Goal: Navigation & Orientation: Find specific page/section

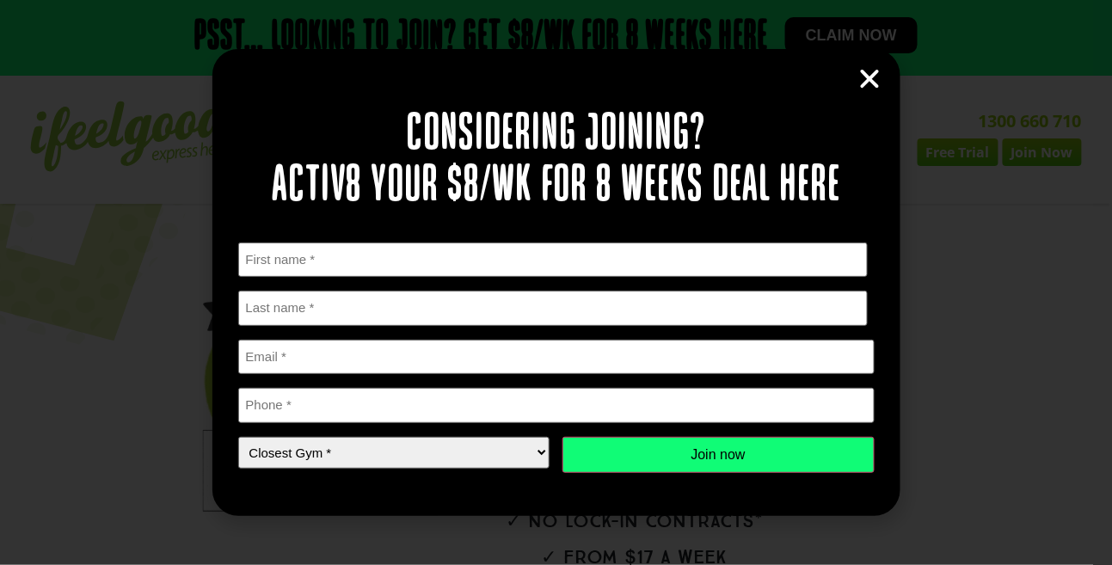
click at [881, 69] on icon "Close" at bounding box center [870, 79] width 26 height 26
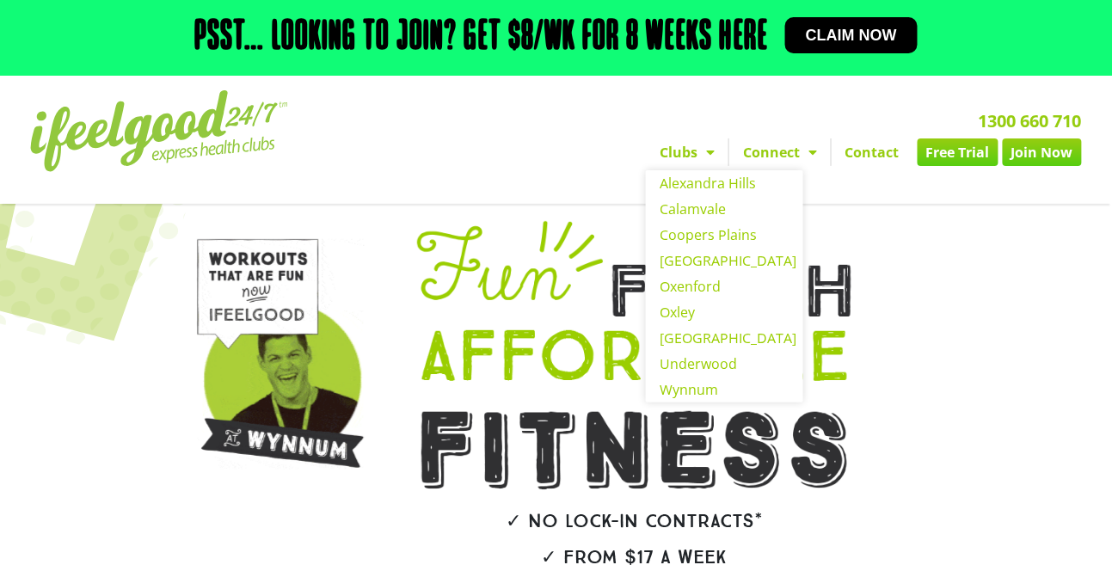
click at [697, 156] on span "Menu" at bounding box center [705, 152] width 17 height 31
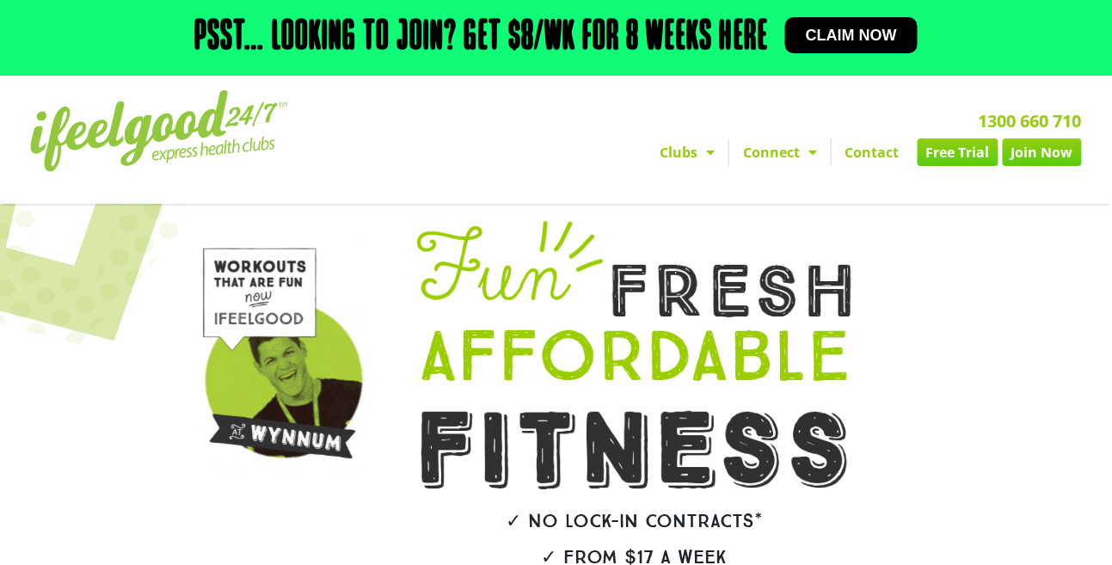
click at [697, 156] on span "Menu" at bounding box center [705, 152] width 17 height 31
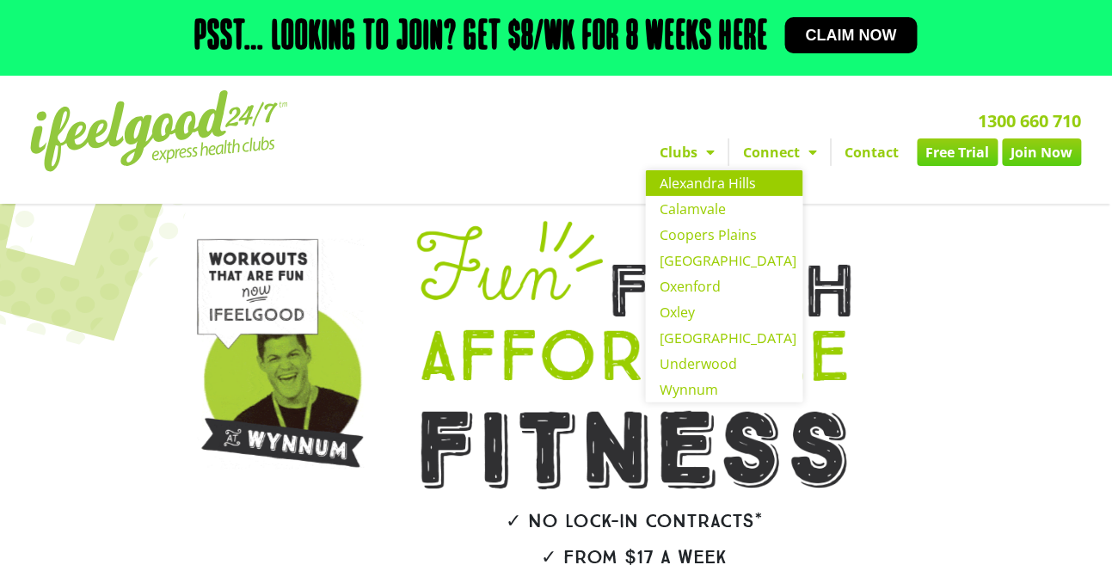
click at [646, 179] on link "Alexandra Hills" at bounding box center [724, 183] width 157 height 26
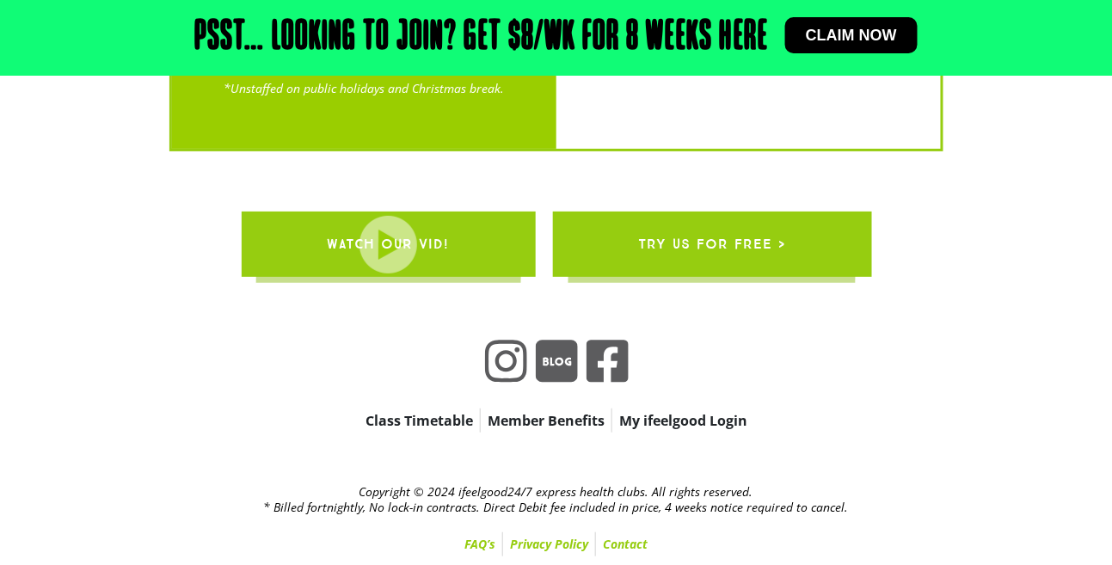
scroll to position [3508, 0]
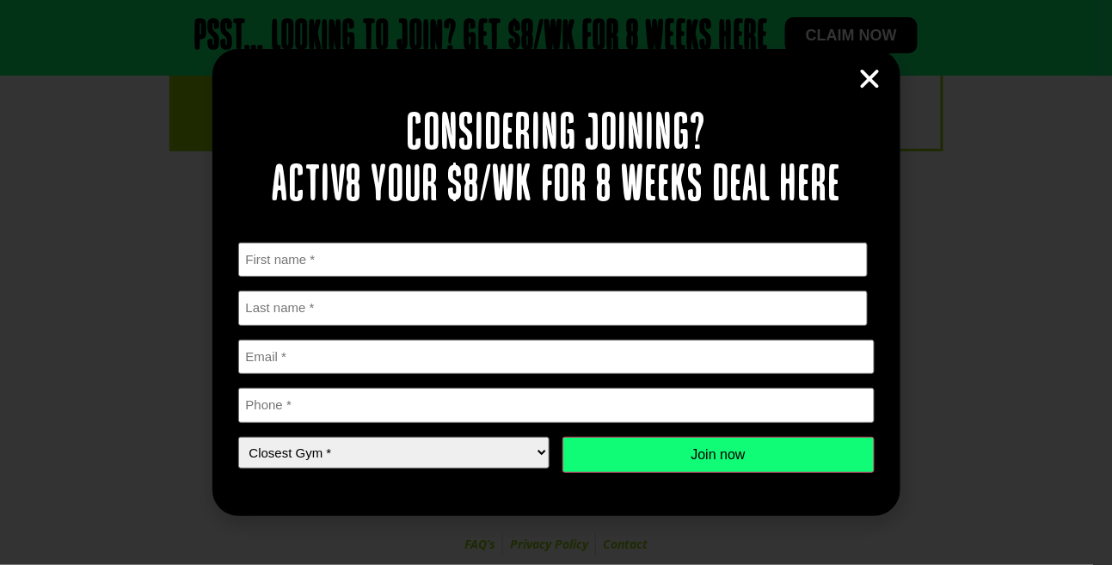
click at [867, 67] on icon "Close" at bounding box center [870, 79] width 26 height 26
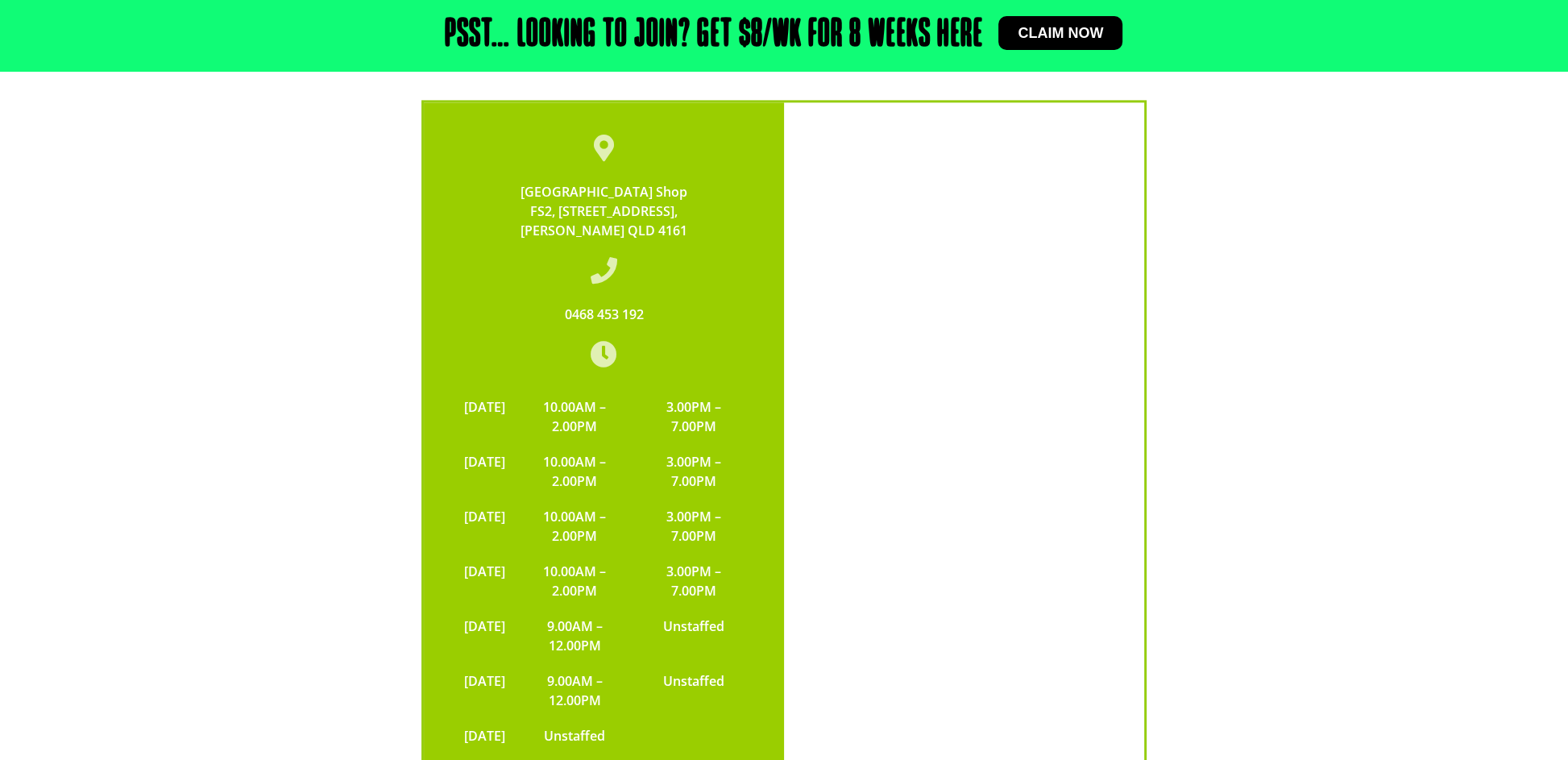
scroll to position [3195, 0]
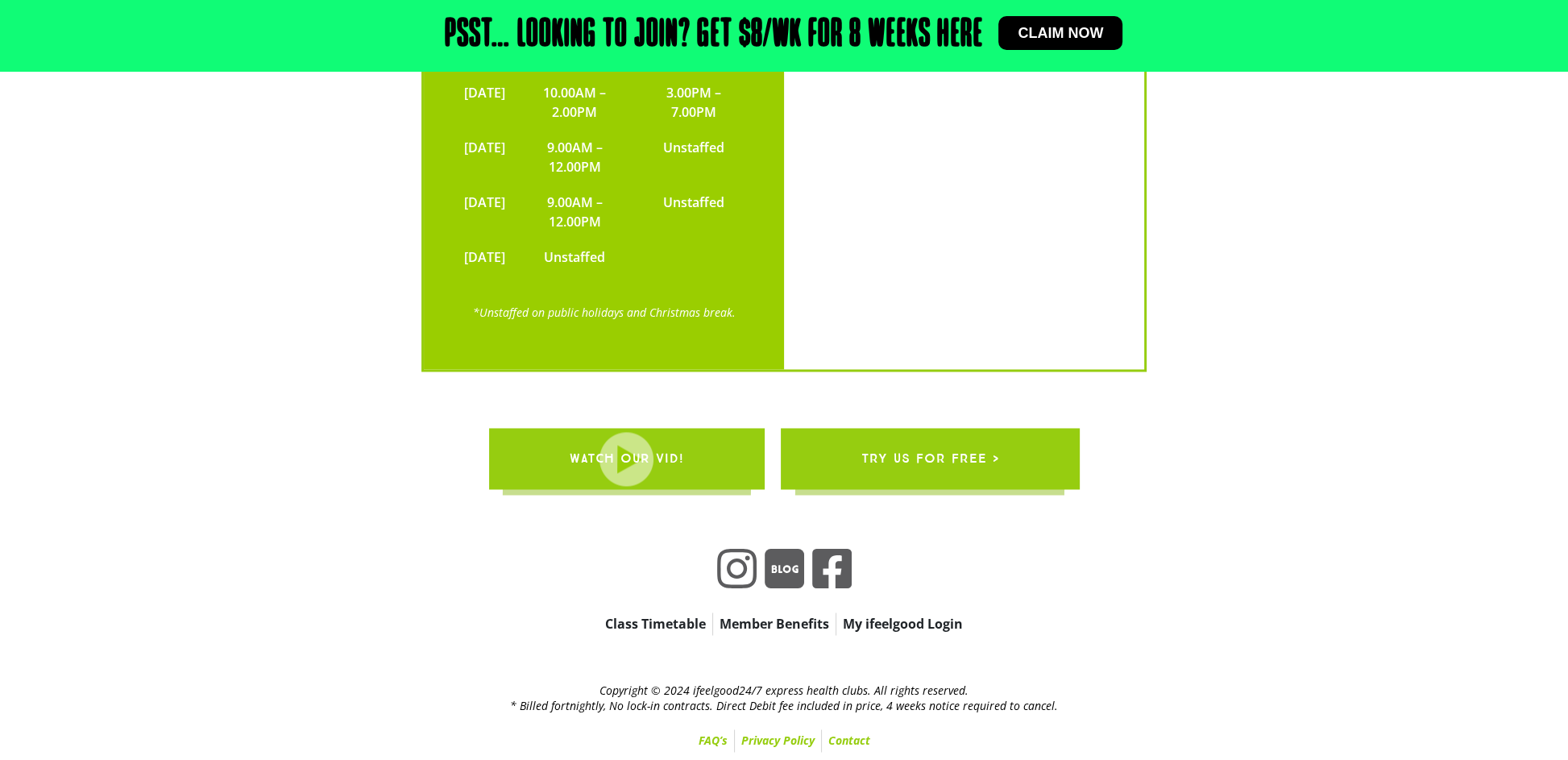
click at [905, 529] on link "My ifeelgood Login" at bounding box center [903, 623] width 133 height 22
